Goal: Book appointment/travel/reservation

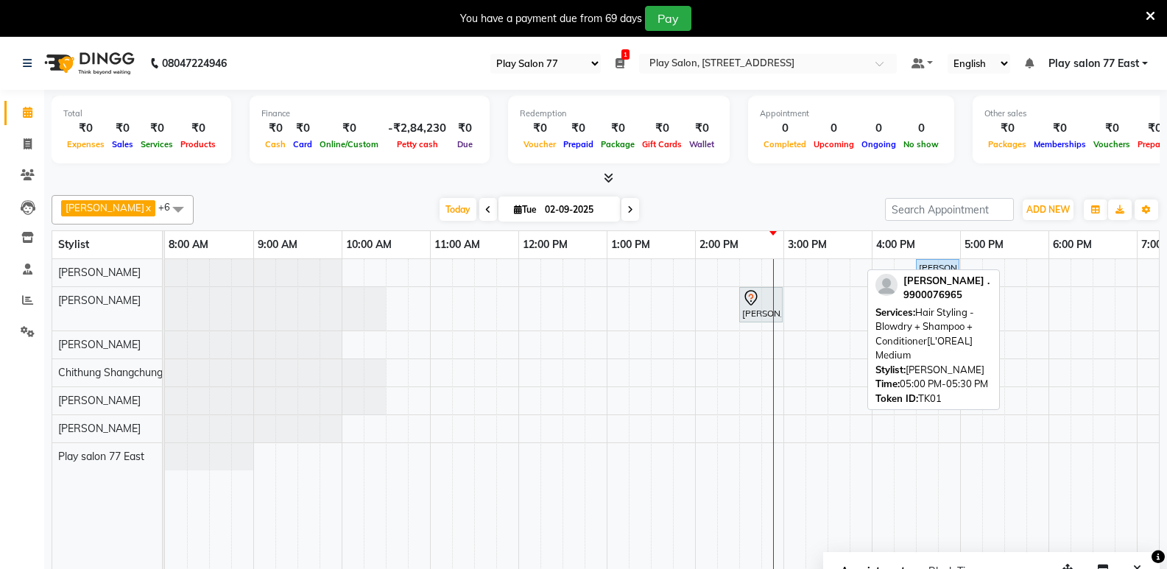
select select "95"
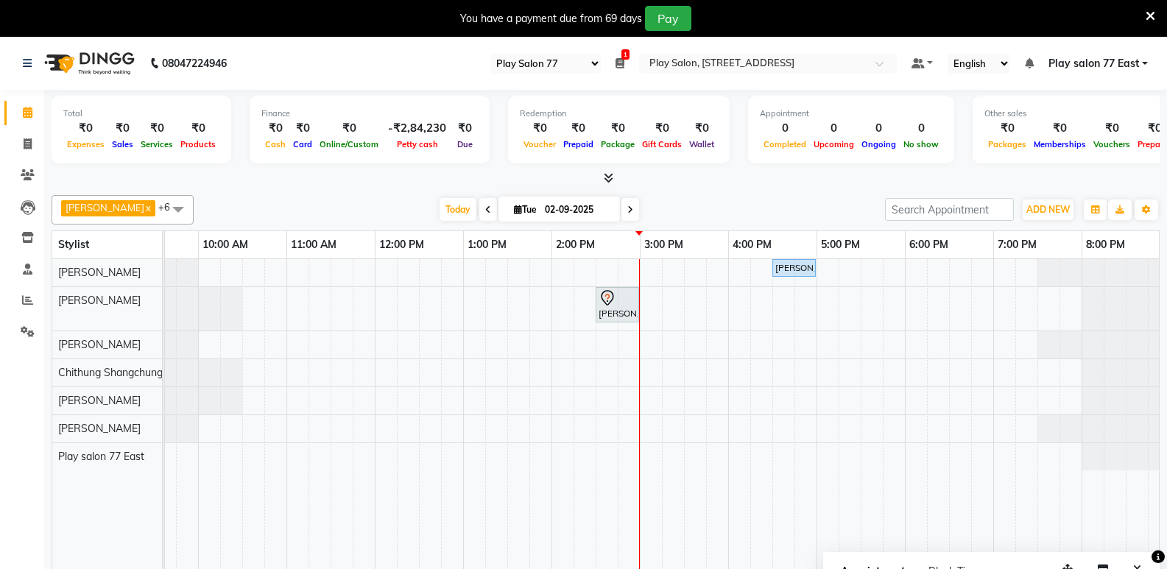
scroll to position [37, 0]
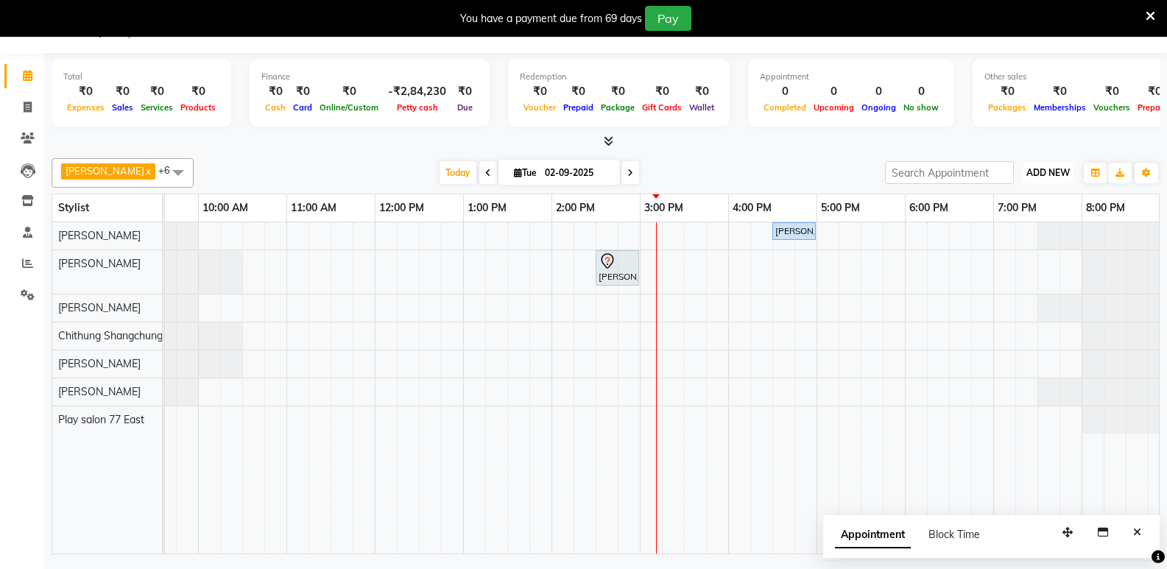
click at [1057, 169] on span "ADD NEW" at bounding box center [1048, 172] width 43 height 11
click at [1022, 205] on button "Add Appointment" at bounding box center [1015, 200] width 116 height 19
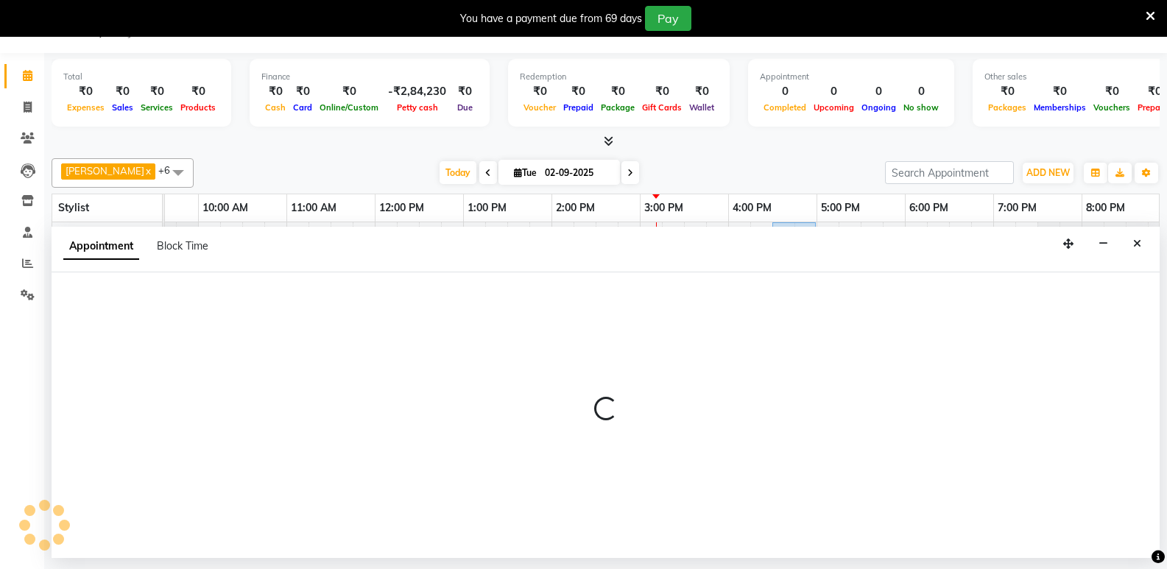
select select "tentative"
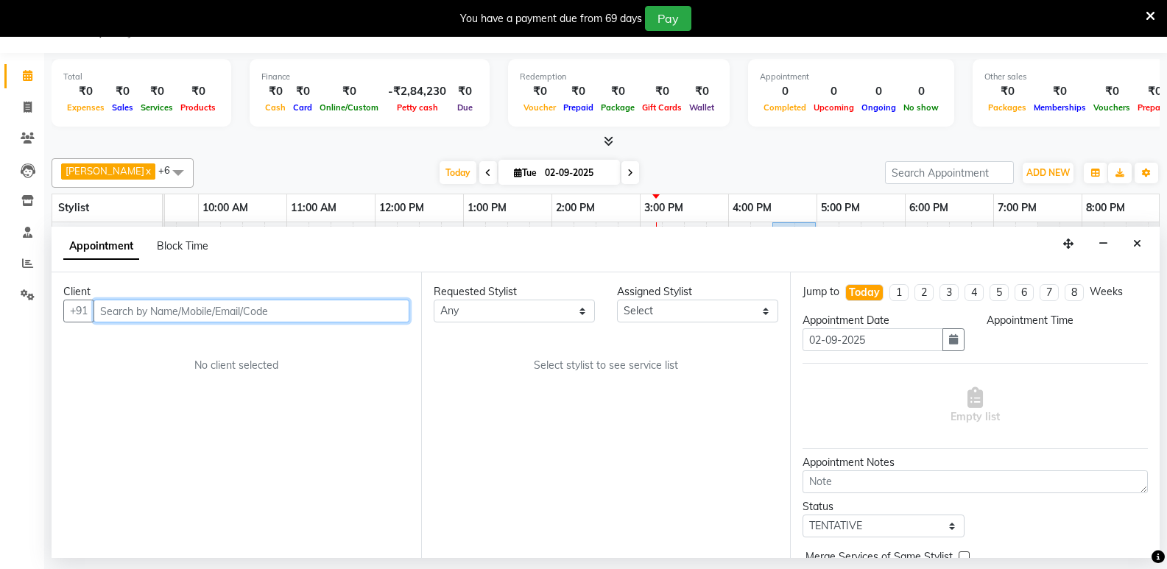
select select "540"
click at [131, 309] on input "text" at bounding box center [252, 311] width 316 height 23
paste input "95386 60099"
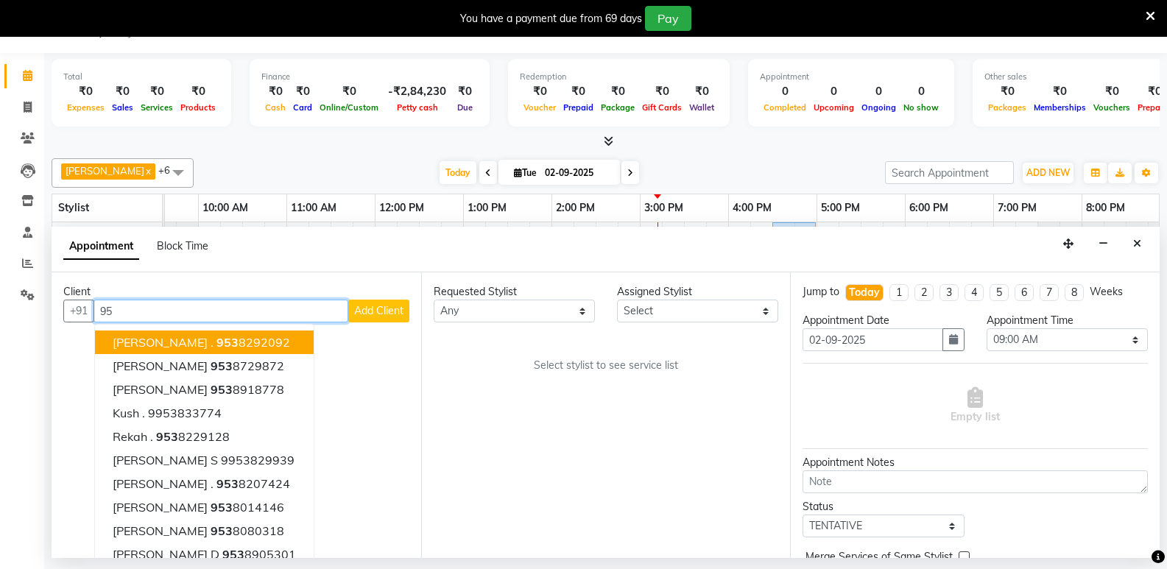
type input "9"
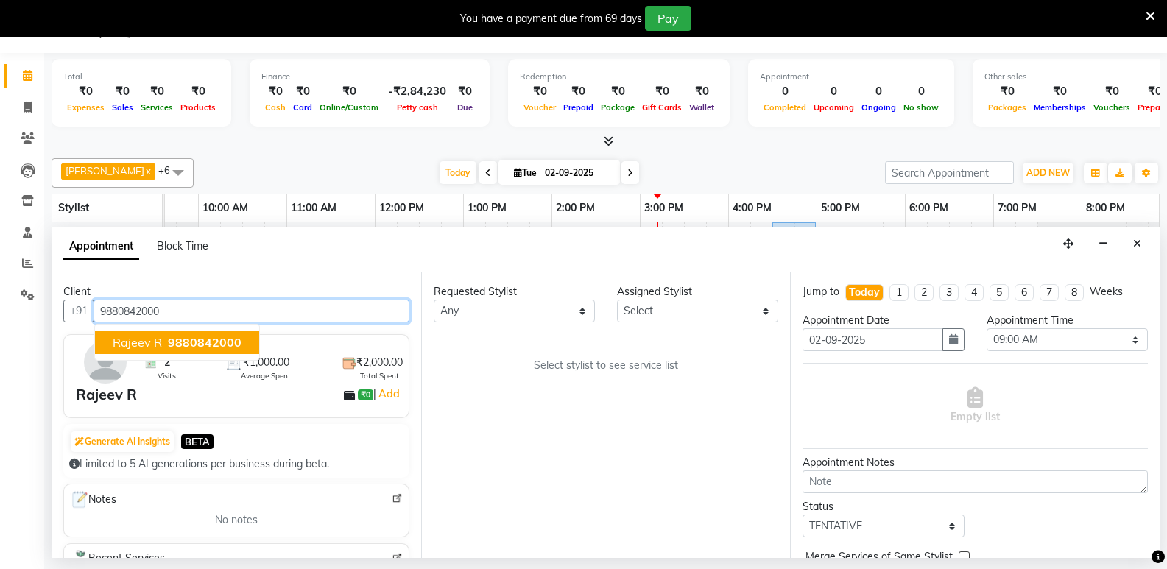
click at [150, 345] on span "Rajeev R" at bounding box center [137, 342] width 49 height 15
type input "9880842000"
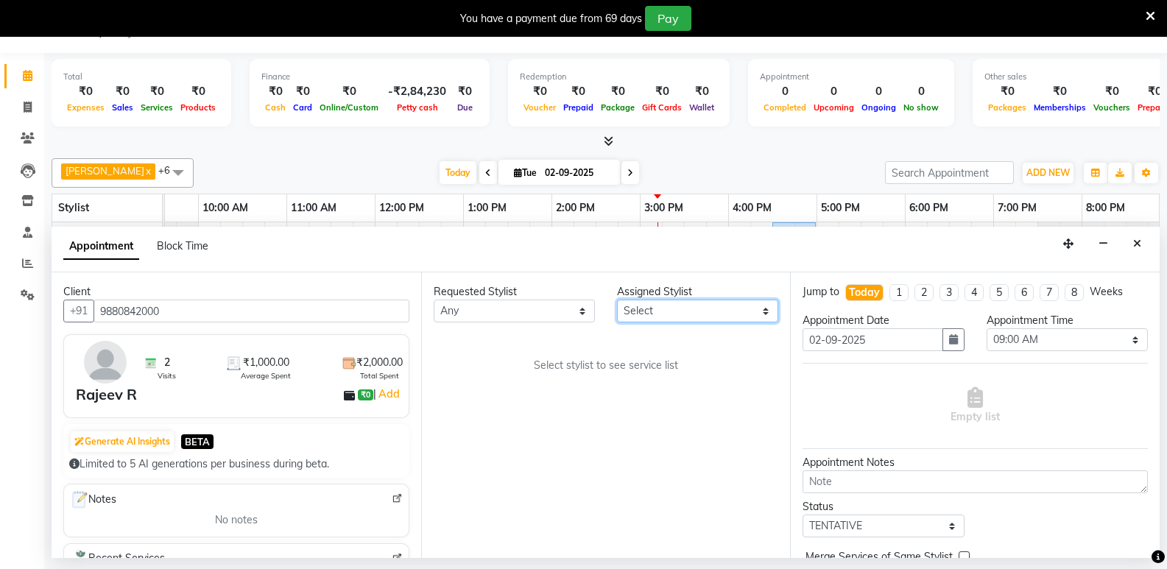
click at [639, 307] on select "Select [PERSON_NAME] Boicy Haokip [PERSON_NAME] Chithung Shangchungla Dawa [PER…" at bounding box center [697, 311] width 161 height 23
select select "84935"
click at [617, 300] on select "Select [PERSON_NAME] Boicy Haokip [PERSON_NAME] Chithung Shangchungla Dawa [PER…" at bounding box center [697, 311] width 161 height 23
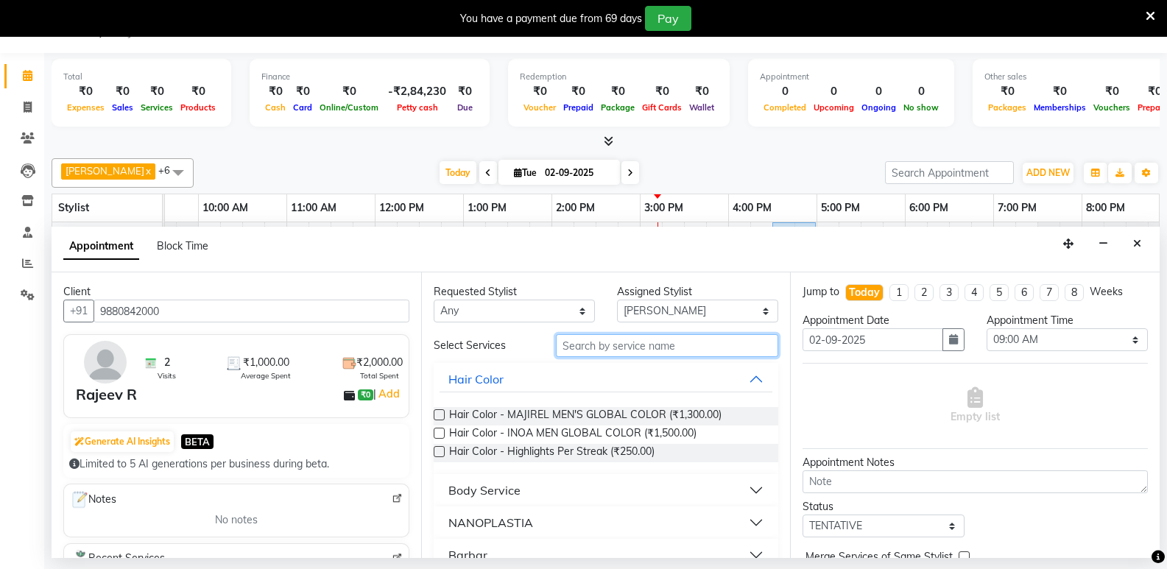
click at [590, 347] on input "text" at bounding box center [667, 345] width 222 height 23
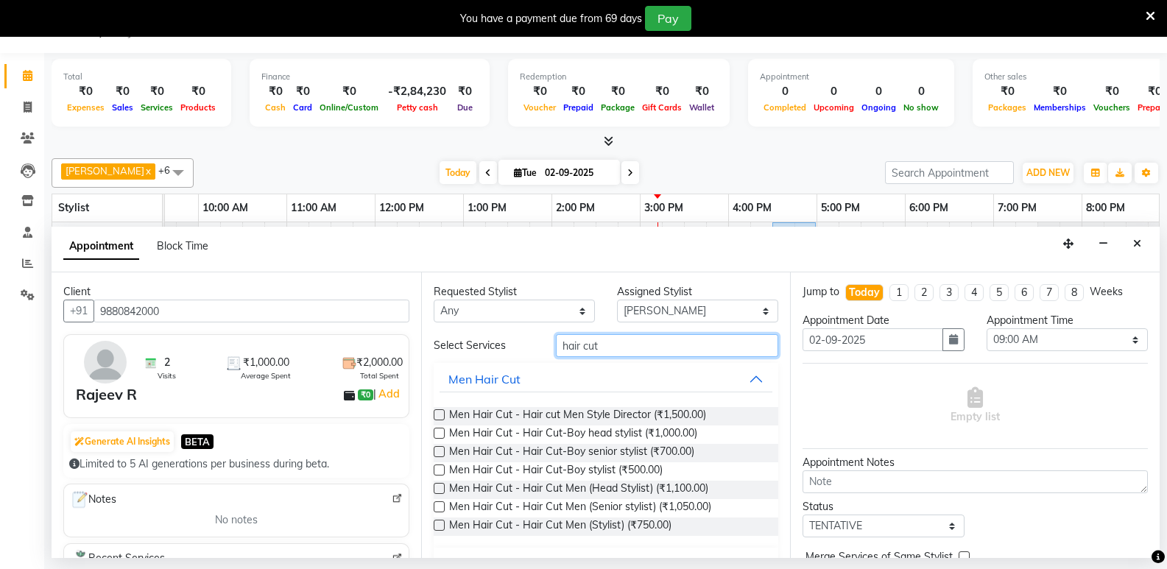
type input "hair cut"
click at [440, 525] on label at bounding box center [439, 525] width 11 height 11
click at [440, 525] on input "checkbox" at bounding box center [439, 527] width 10 height 10
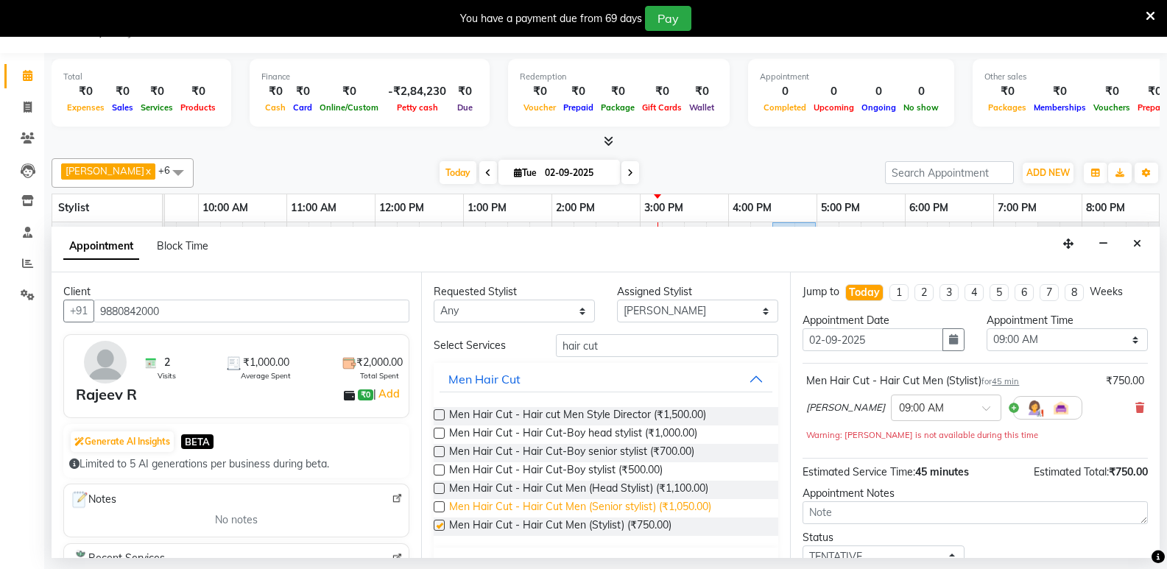
checkbox input "false"
click at [899, 406] on input "text" at bounding box center [931, 406] width 65 height 15
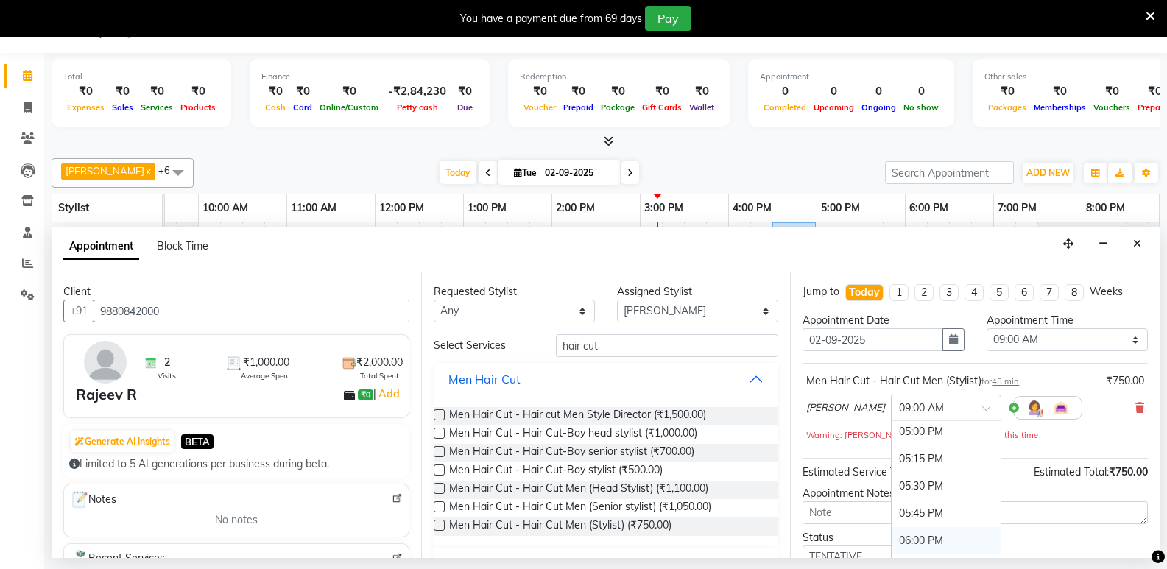
scroll to position [957, 0]
click at [899, 517] on div "06:30 PM" at bounding box center [946, 521] width 109 height 27
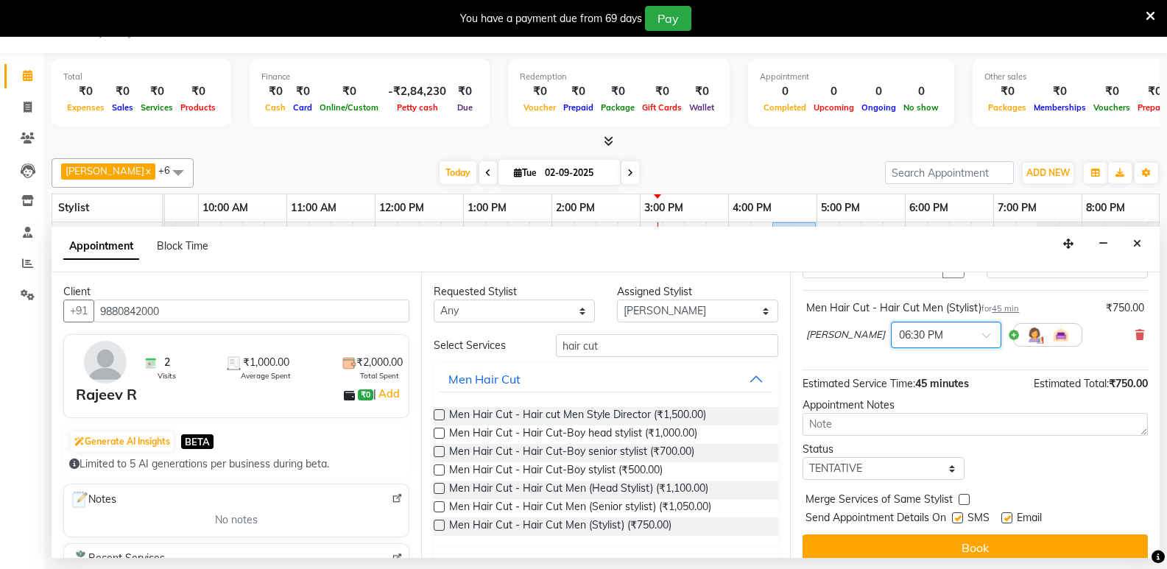
scroll to position [74, 0]
click at [876, 461] on select "Select TENTATIVE CONFIRM CHECK-IN UPCOMING" at bounding box center [883, 468] width 161 height 23
select select "upcoming"
click at [803, 457] on select "Select TENTATIVE CONFIRM CHECK-IN UPCOMING" at bounding box center [883, 468] width 161 height 23
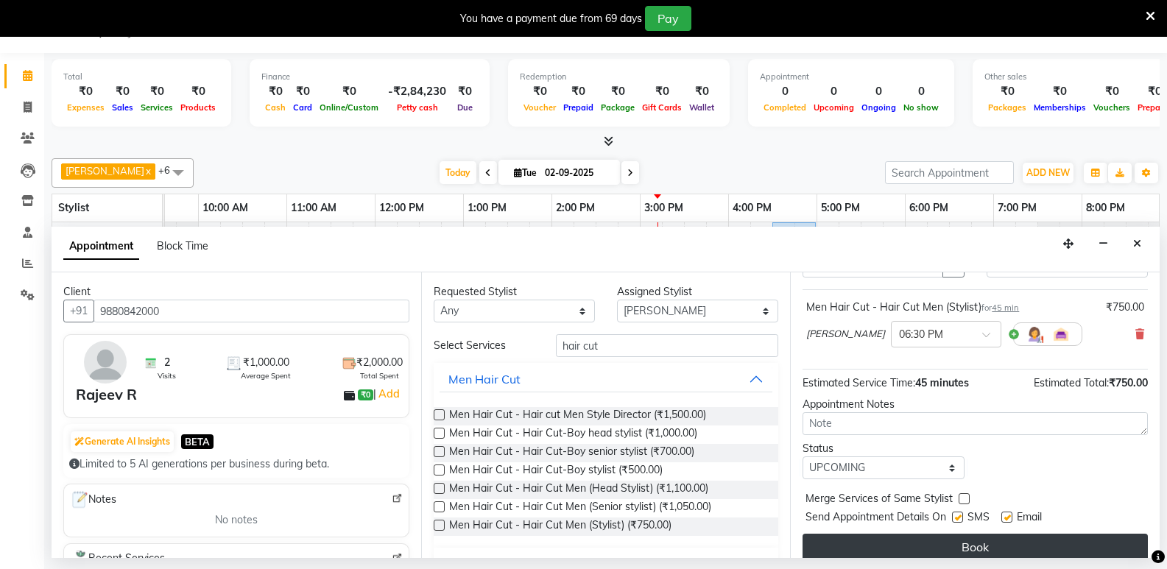
click at [971, 556] on button "Book" at bounding box center [975, 547] width 345 height 27
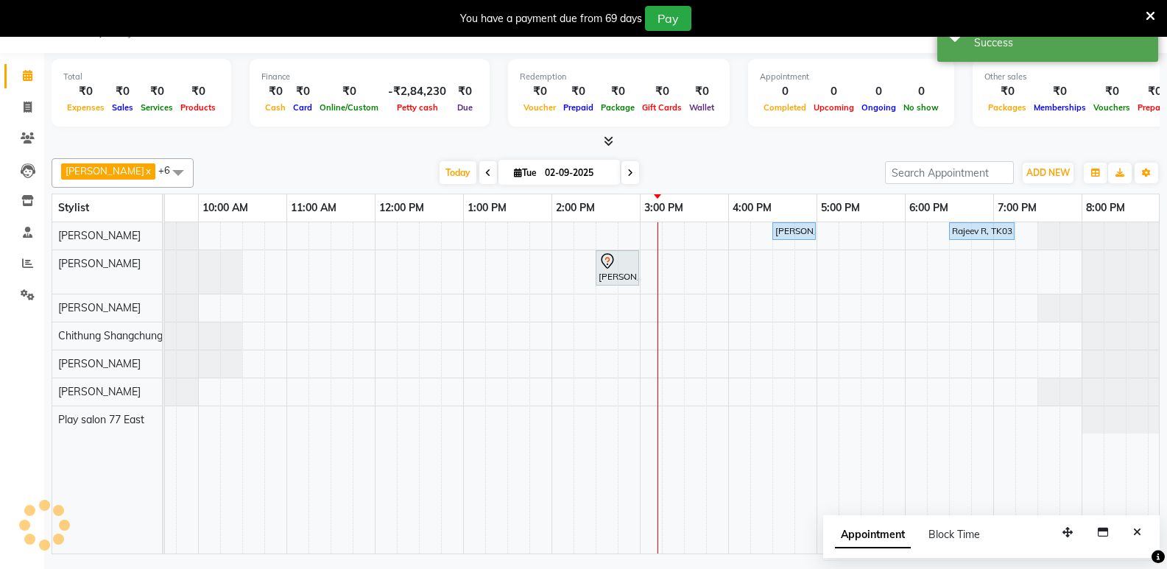
scroll to position [0, 0]
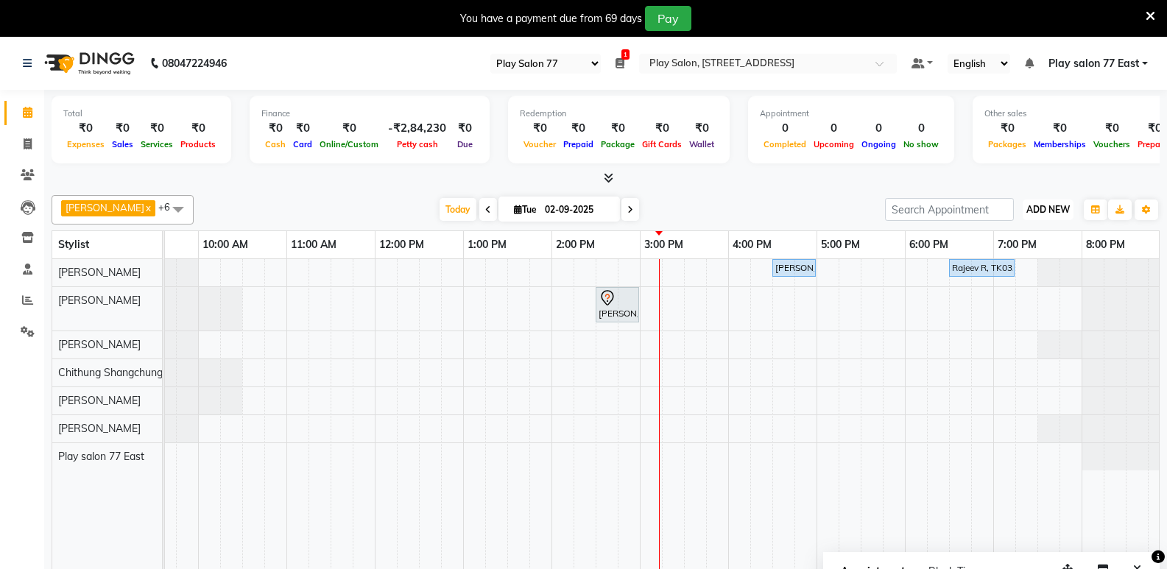
click at [1058, 211] on span "ADD NEW" at bounding box center [1048, 209] width 43 height 11
click at [1033, 234] on button "Add Appointment" at bounding box center [1015, 237] width 116 height 19
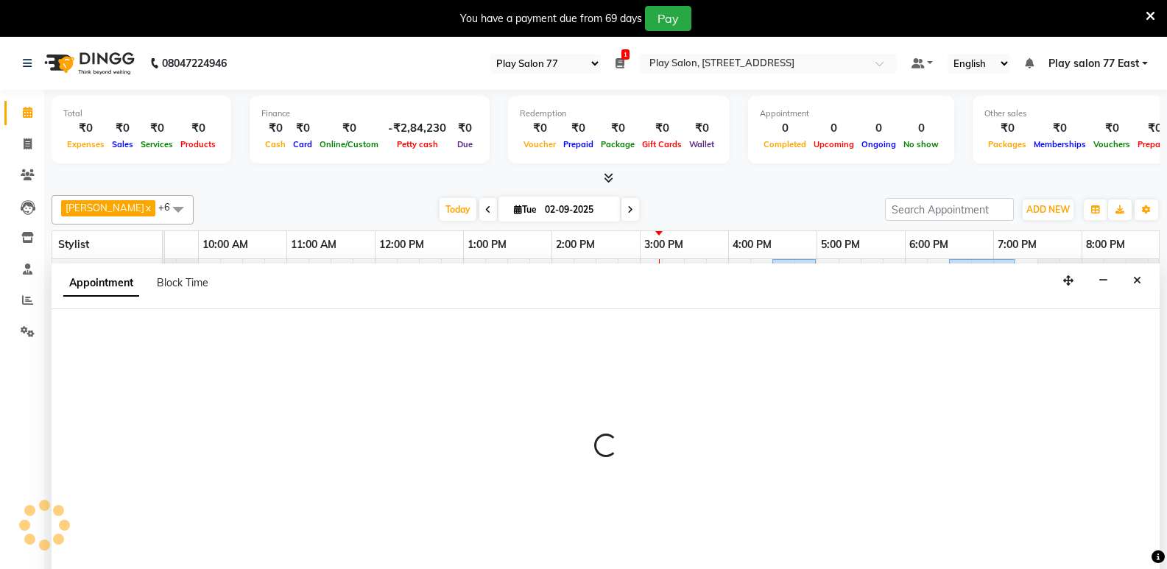
select select "tentative"
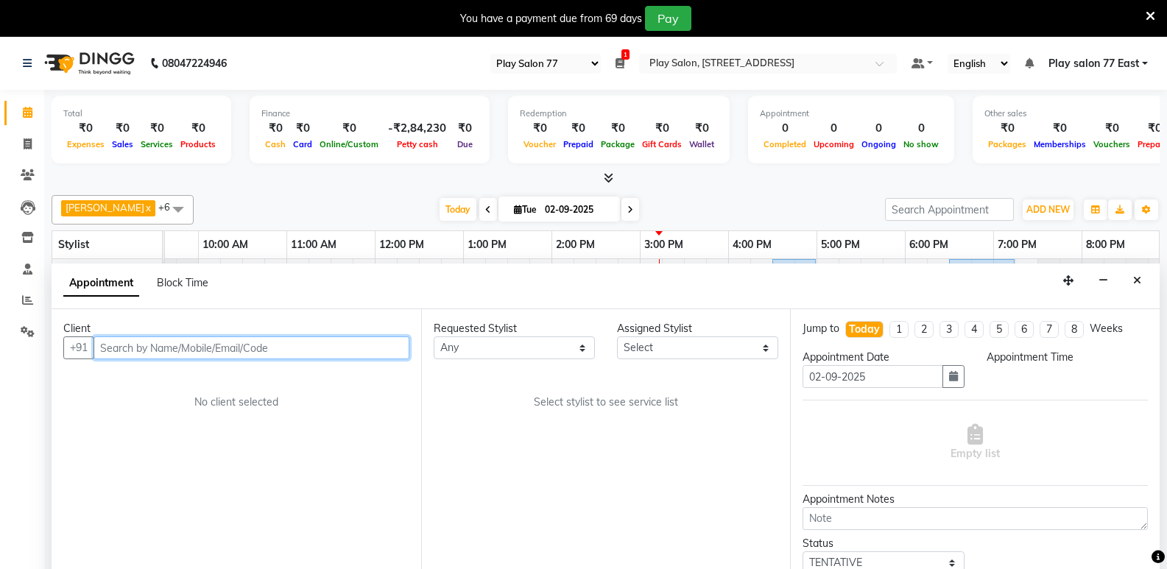
select select "540"
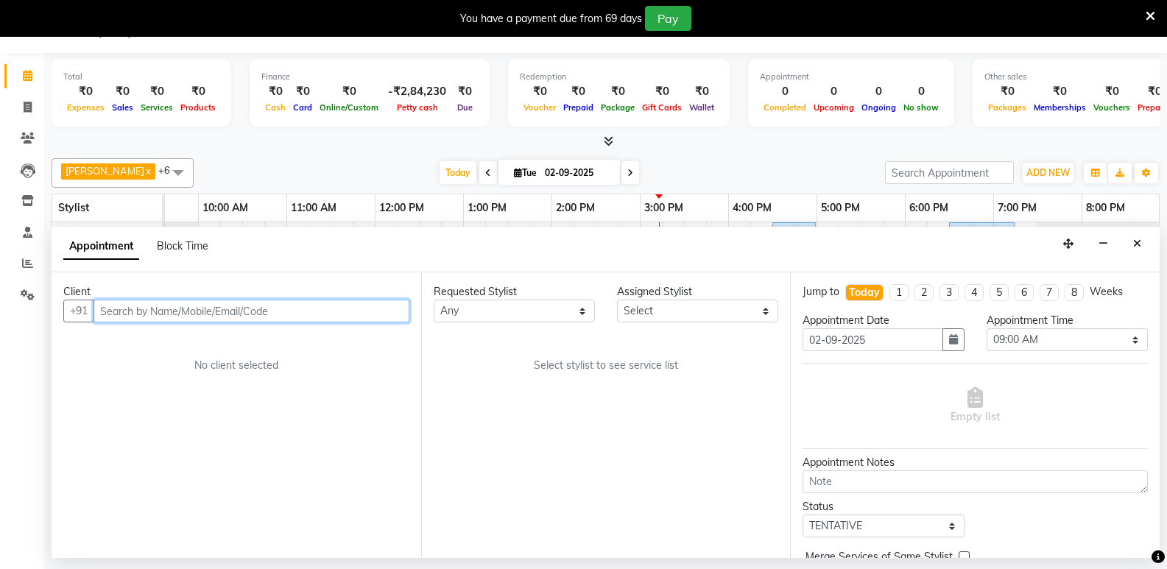
click at [136, 312] on input "text" at bounding box center [252, 311] width 316 height 23
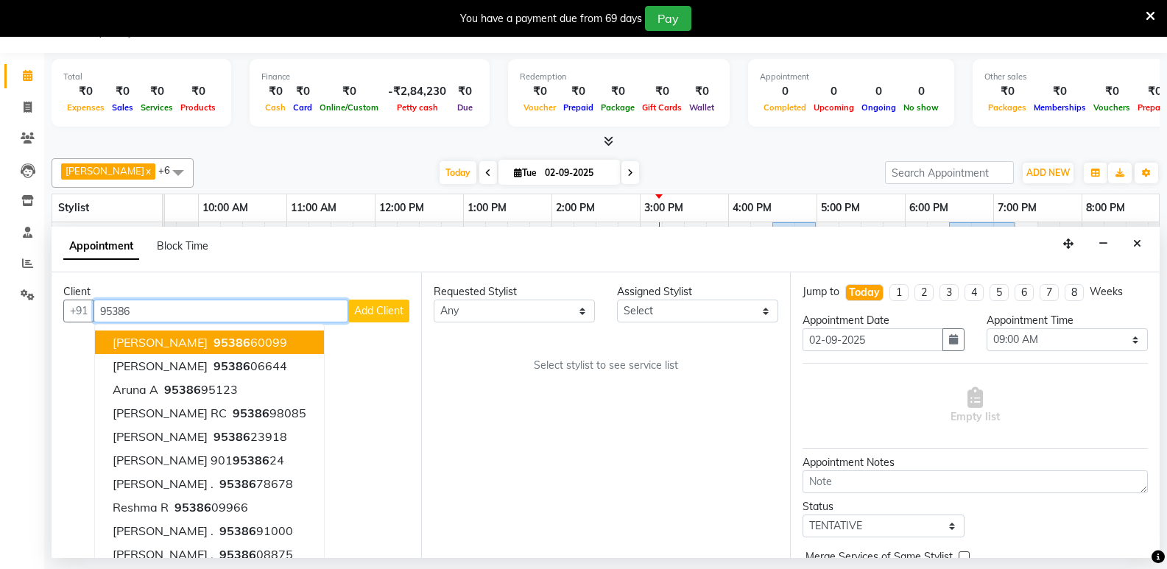
click at [229, 341] on ngb-highlight "95386 60099" at bounding box center [249, 342] width 77 height 15
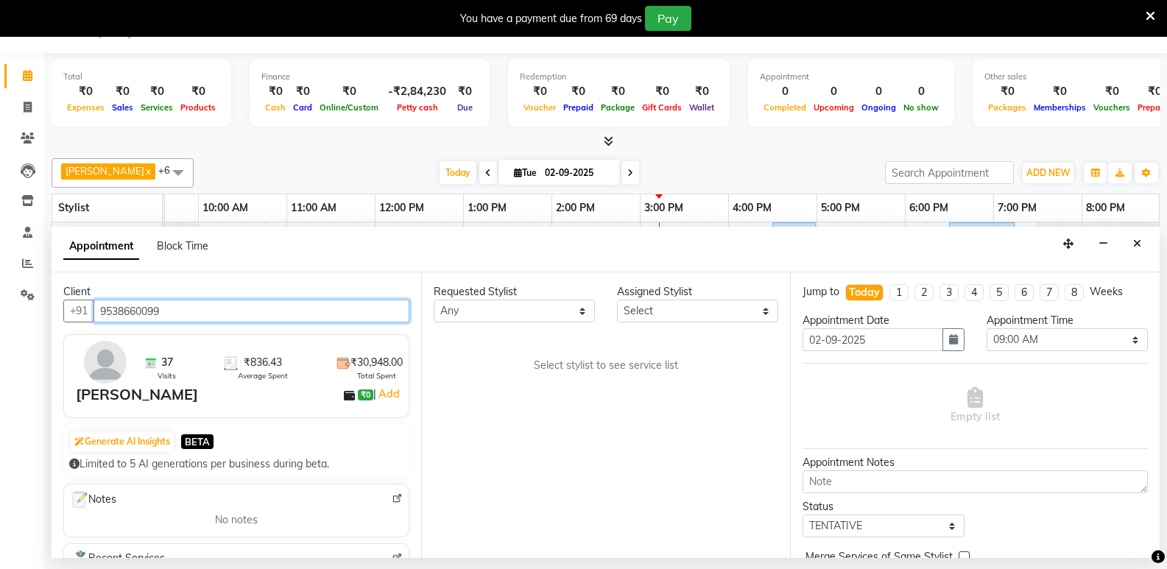
type input "9538660099"
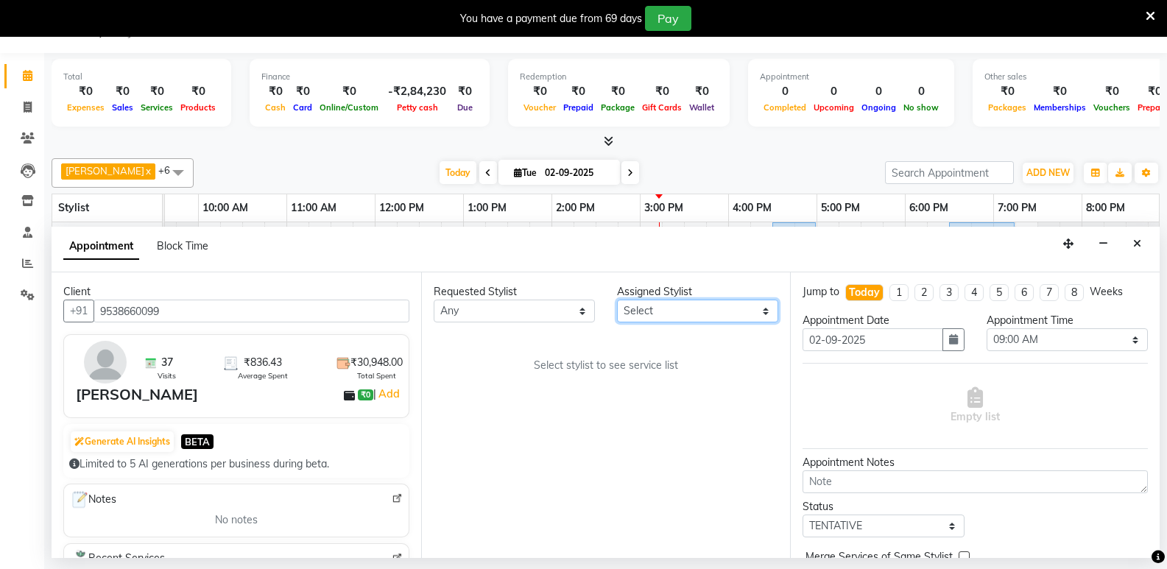
click at [666, 308] on select "Select [PERSON_NAME] Boicy Haokip [PERSON_NAME] Chithung Shangchungla Dawa [PER…" at bounding box center [697, 311] width 161 height 23
select select "84932"
click at [617, 300] on select "Select [PERSON_NAME] Boicy Haokip [PERSON_NAME] Chithung Shangchungla Dawa [PER…" at bounding box center [697, 311] width 161 height 23
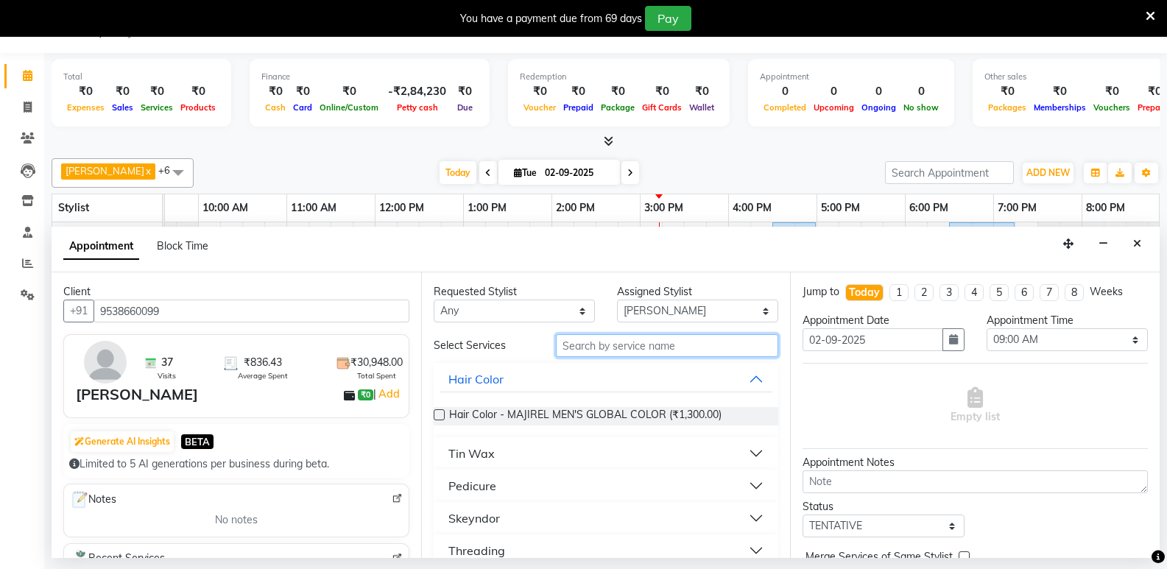
click at [602, 348] on input "text" at bounding box center [667, 345] width 222 height 23
type input "w"
click at [489, 480] on div "Skeyndor" at bounding box center [475, 486] width 52 height 18
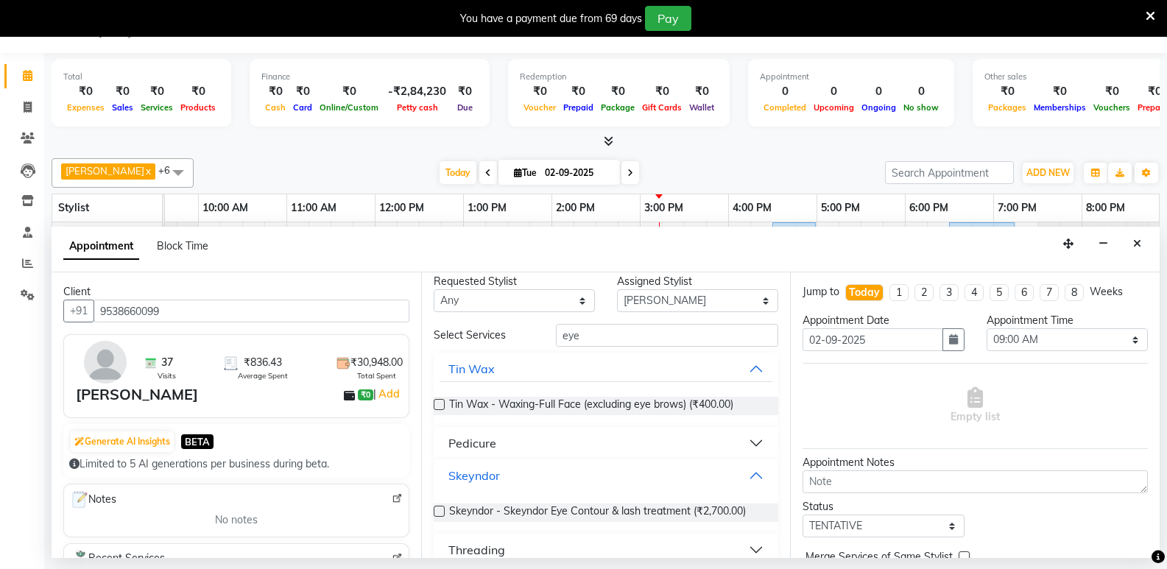
scroll to position [0, 0]
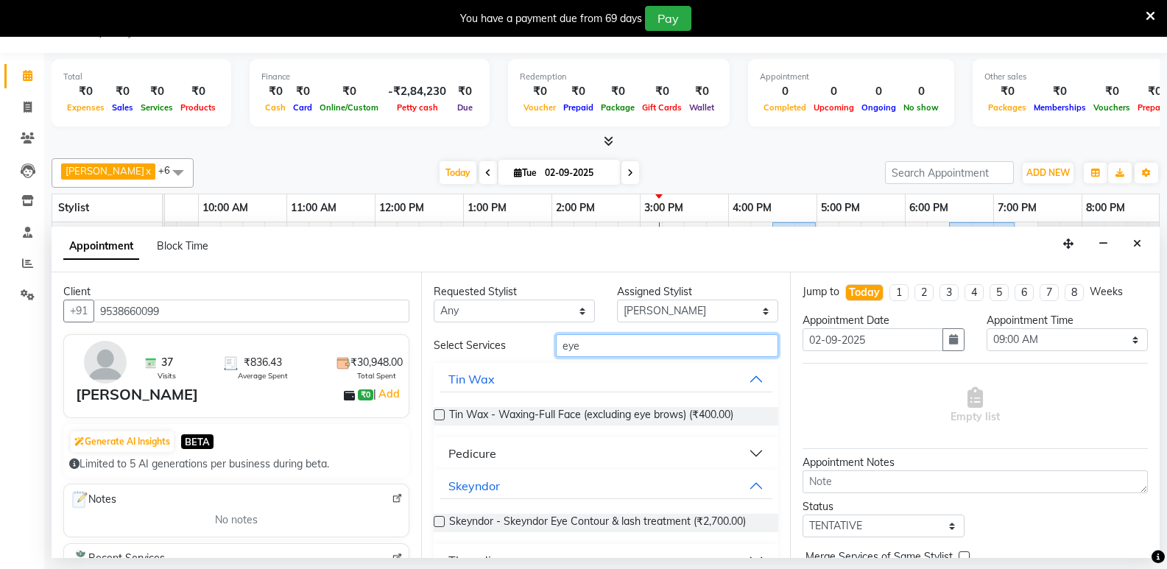
click at [587, 345] on input "eye" at bounding box center [667, 345] width 222 height 23
type input "eye"
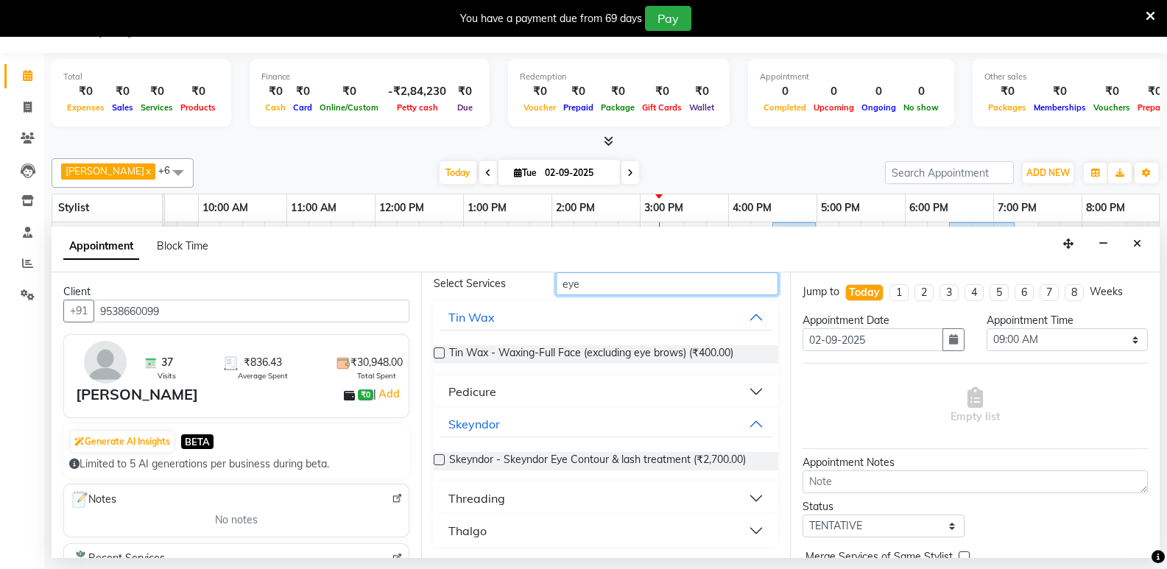
scroll to position [63, 0]
click at [584, 501] on button "Threading" at bounding box center [607, 498] width 334 height 27
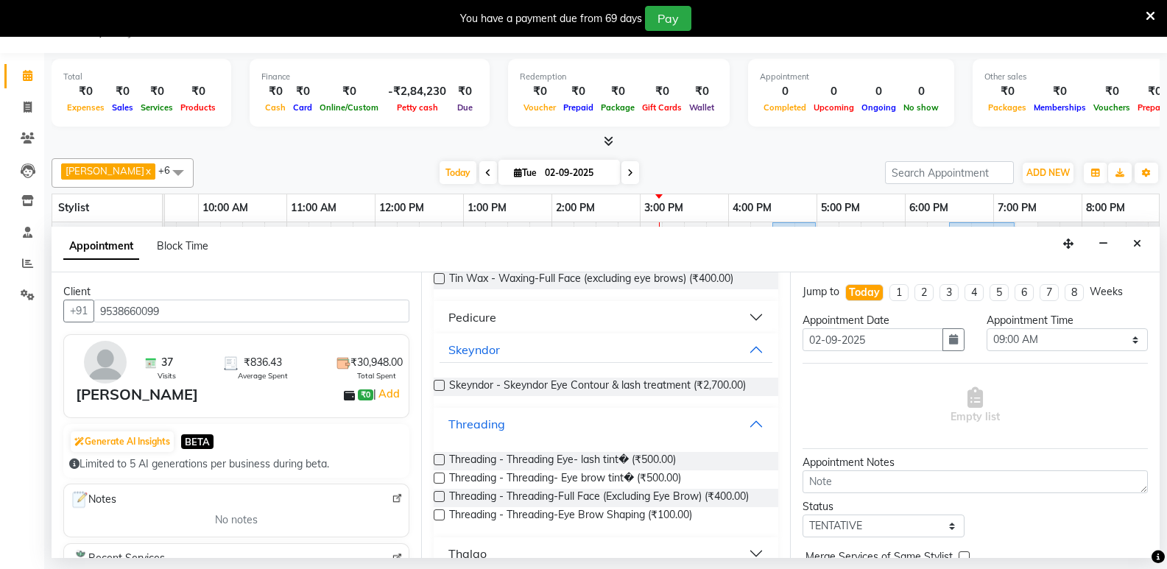
scroll to position [160, 0]
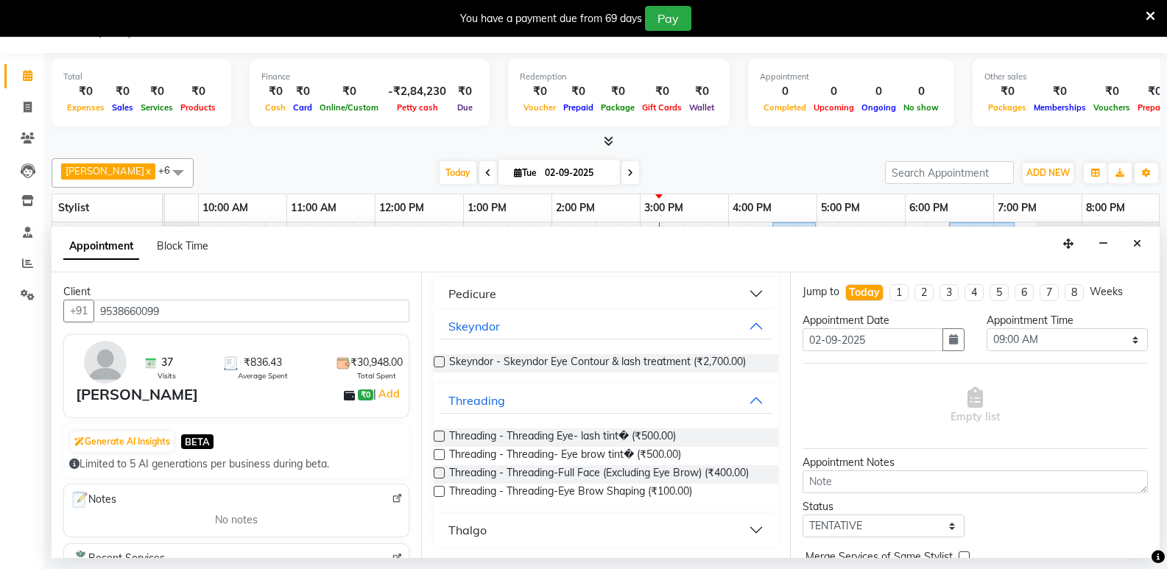
drag, startPoint x: 434, startPoint y: 490, endPoint x: 443, endPoint y: 491, distance: 9.7
click at [435, 490] on label at bounding box center [439, 491] width 11 height 11
click at [435, 490] on input "checkbox" at bounding box center [439, 493] width 10 height 10
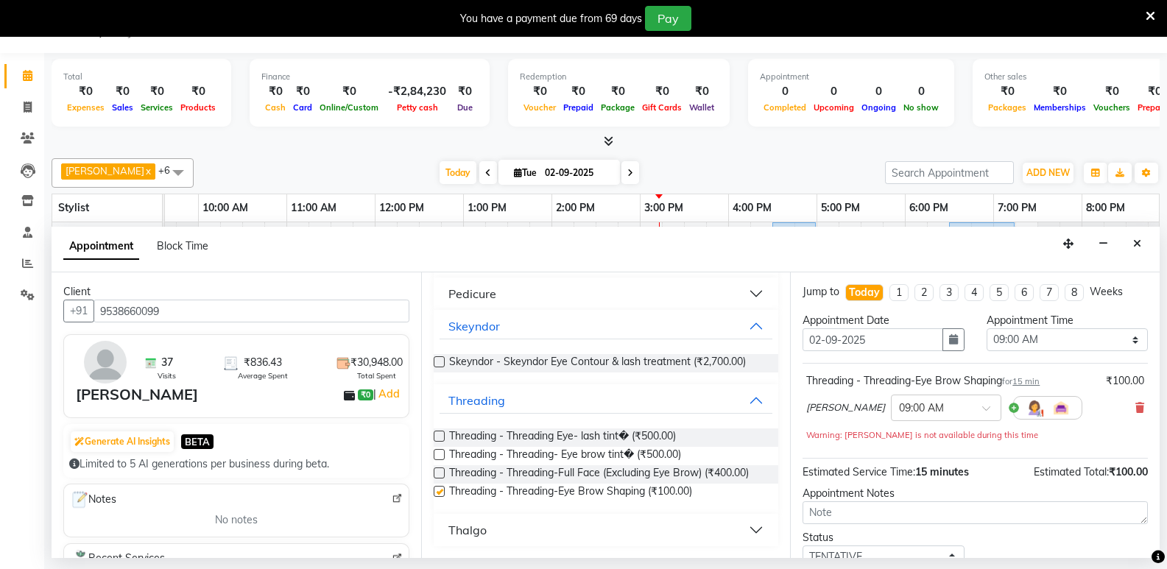
checkbox input "false"
click at [932, 407] on input "text" at bounding box center [931, 406] width 65 height 15
click at [924, 527] on div "02:30 PM" at bounding box center [946, 527] width 109 height 27
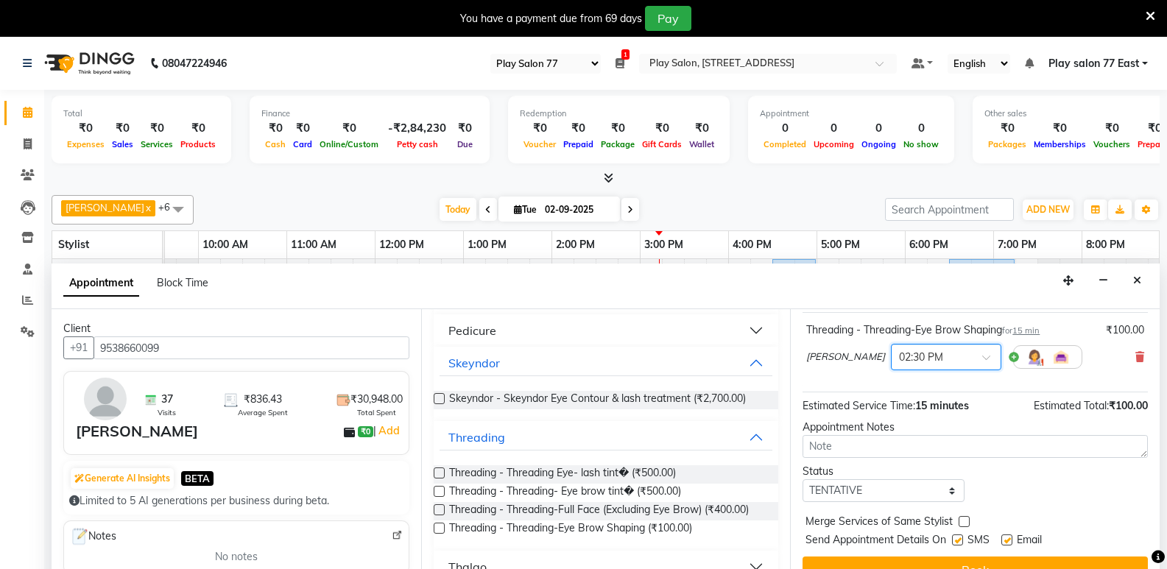
scroll to position [37, 0]
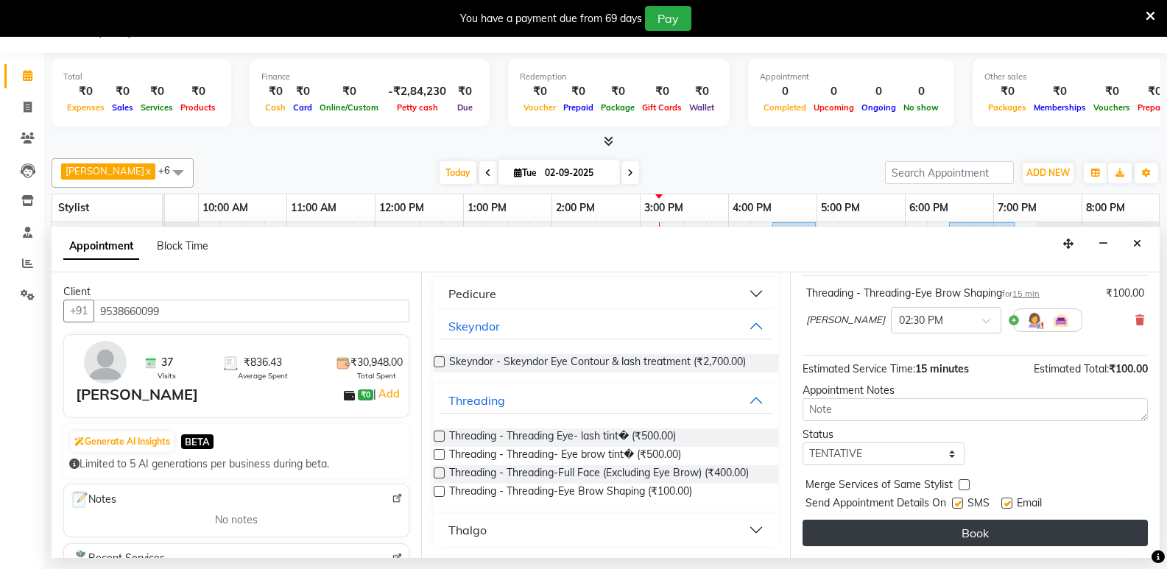
click at [988, 530] on button "Book" at bounding box center [975, 533] width 345 height 27
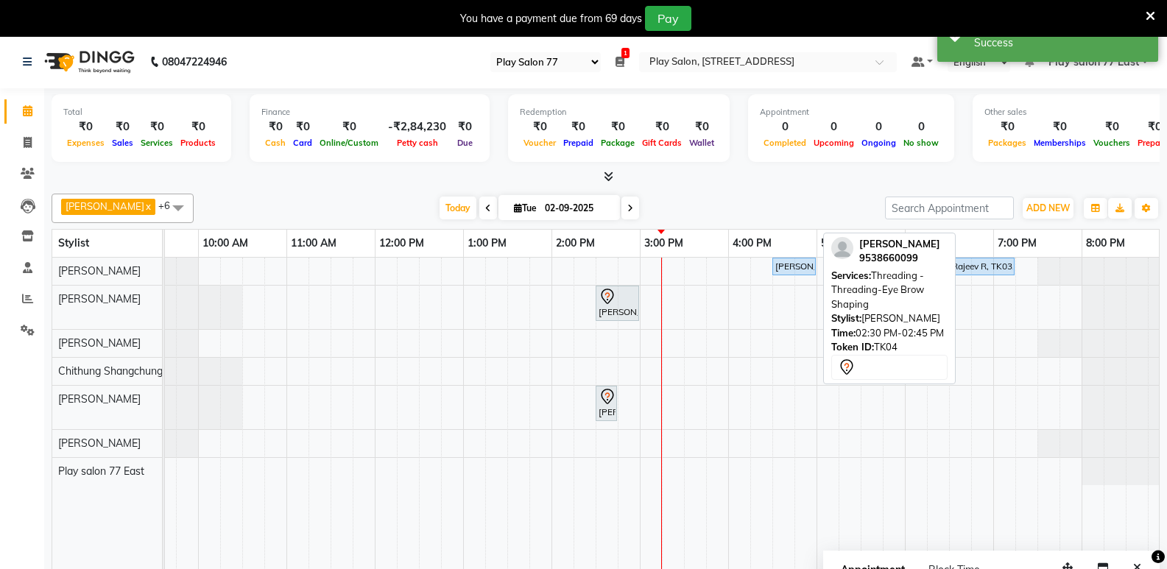
scroll to position [0, 0]
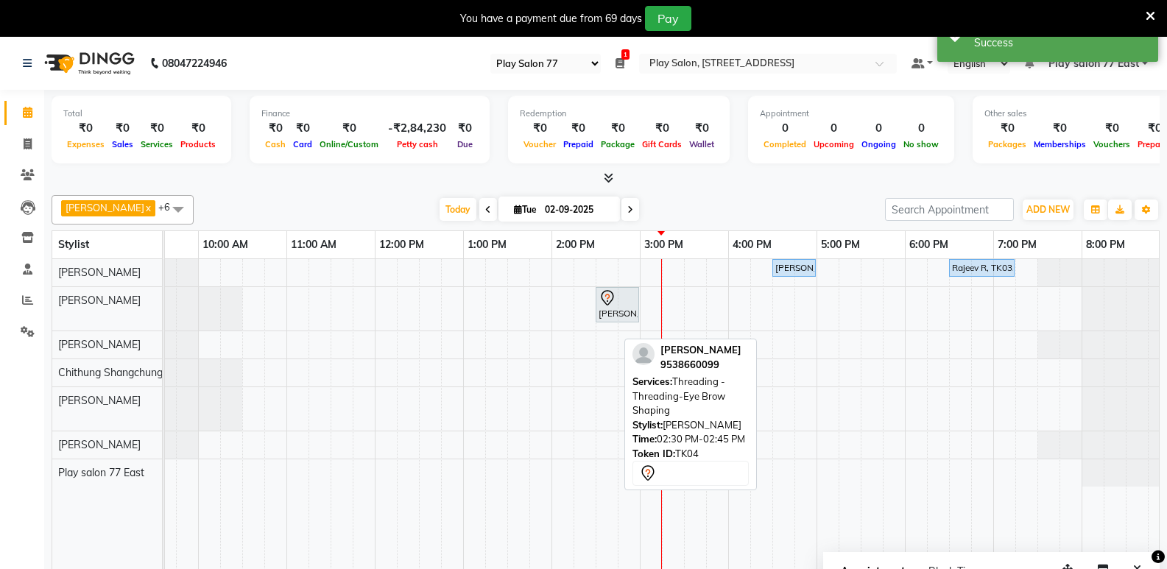
drag, startPoint x: 605, startPoint y: 415, endPoint x: 770, endPoint y: 295, distance: 204.0
click at [689, 411] on div "[PERSON_NAME] x [PERSON_NAME] x Play salon 77 East x Chithung [GEOGRAPHIC_DATA]…" at bounding box center [606, 390] width 1108 height 402
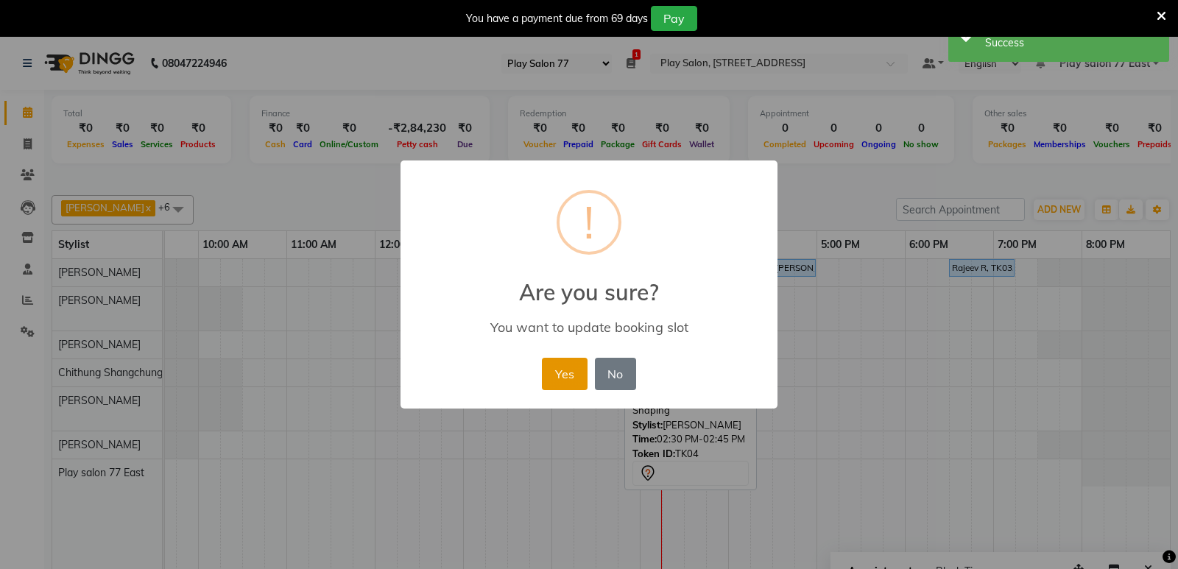
click at [560, 375] on button "Yes" at bounding box center [564, 374] width 45 height 32
